Goal: Task Accomplishment & Management: Use online tool/utility

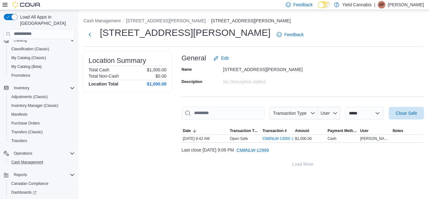
scroll to position [89, 0]
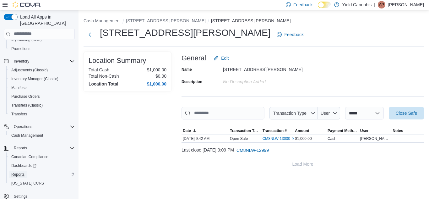
click at [19, 172] on span "Reports" at bounding box center [17, 174] width 13 height 5
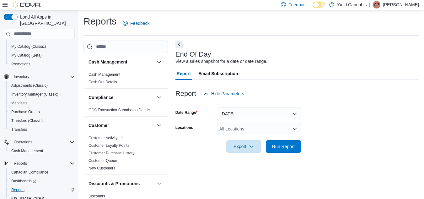
scroll to position [8, 0]
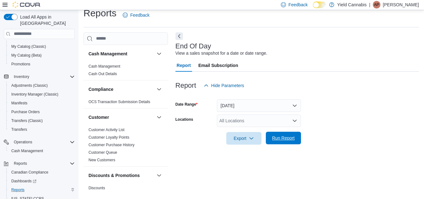
click at [287, 140] on span "Run Report" at bounding box center [283, 138] width 23 height 6
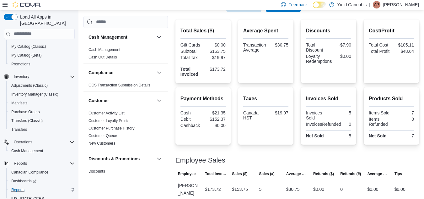
scroll to position [146, 0]
